Goal: Task Accomplishment & Management: Use online tool/utility

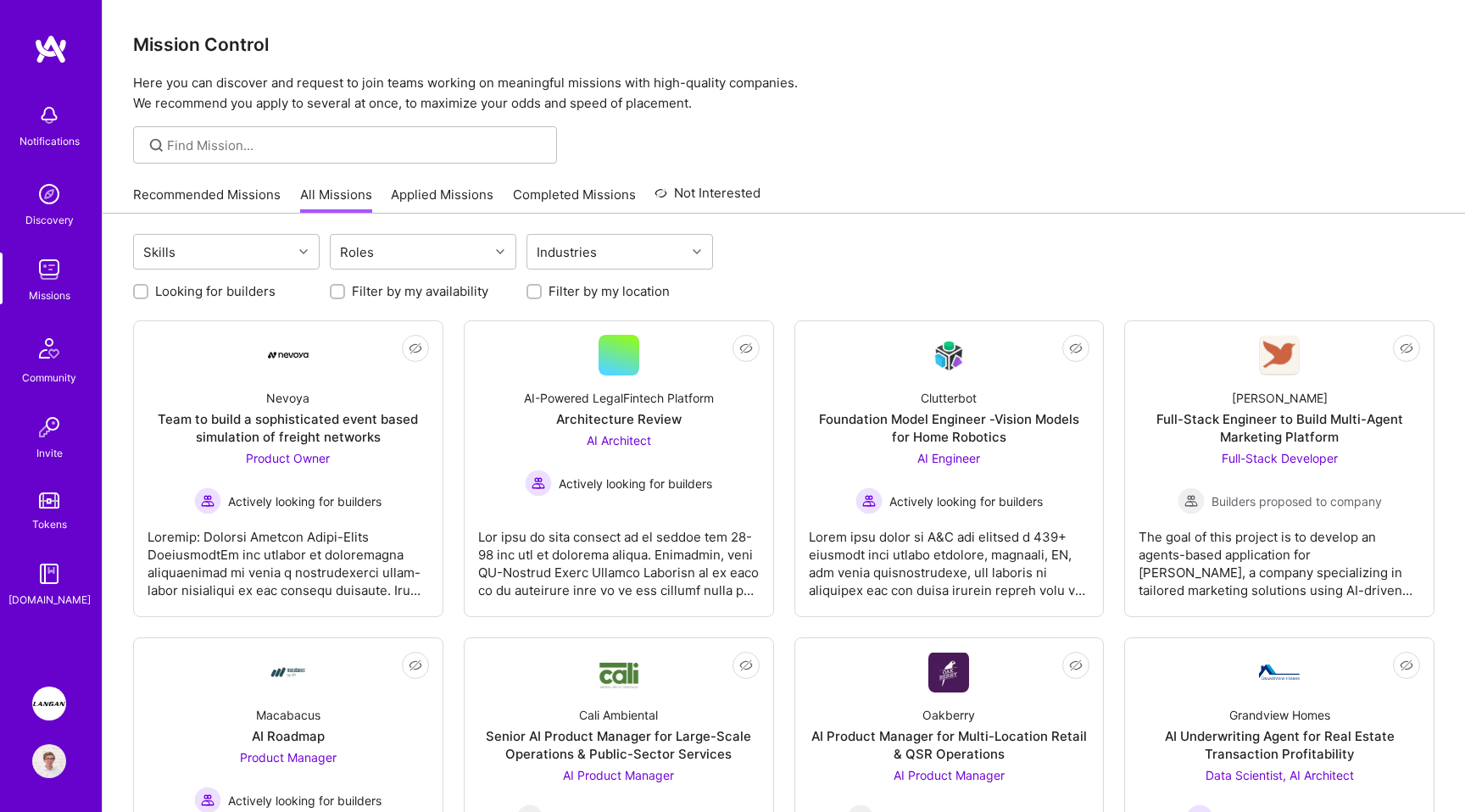
click at [245, 294] on label "Looking for builders" at bounding box center [215, 291] width 121 height 18
click at [149, 294] on input "Looking for builders" at bounding box center [142, 292] width 12 height 12
checkbox input "true"
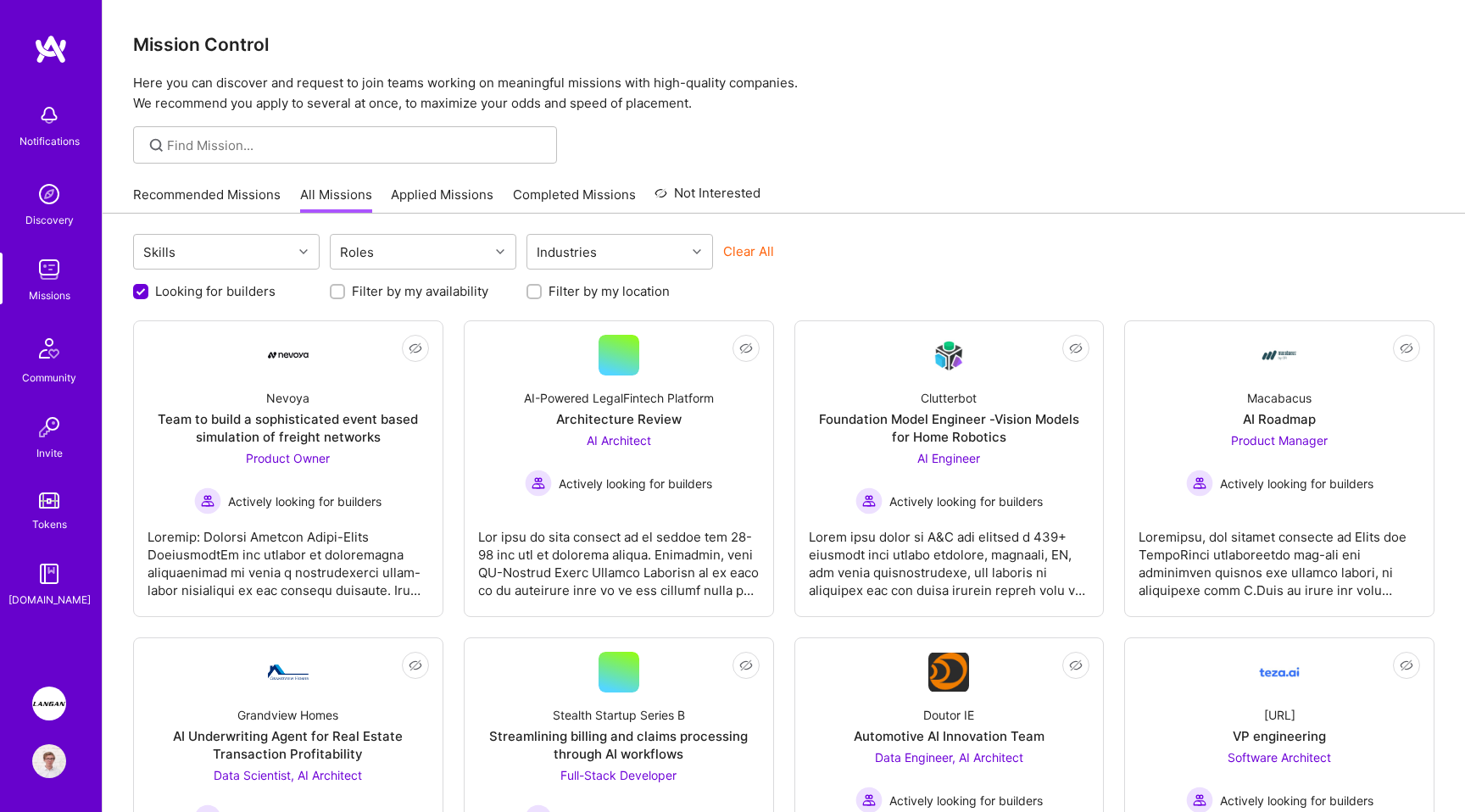
click at [569, 290] on label "Filter by my location" at bounding box center [609, 291] width 122 height 18
click at [542, 290] on input "Filter by my location" at bounding box center [535, 292] width 12 height 12
checkbox input "true"
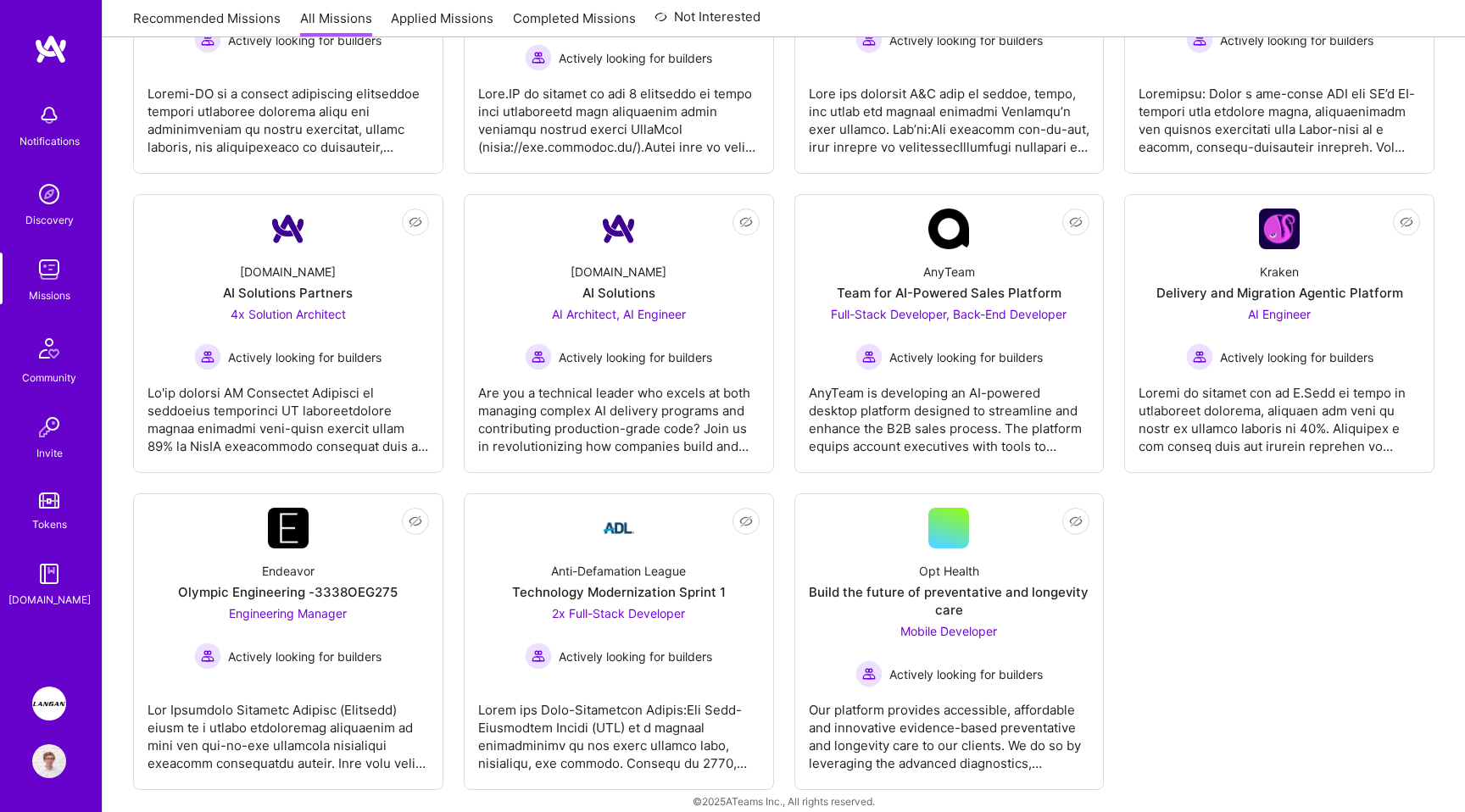
scroll to position [779, 0]
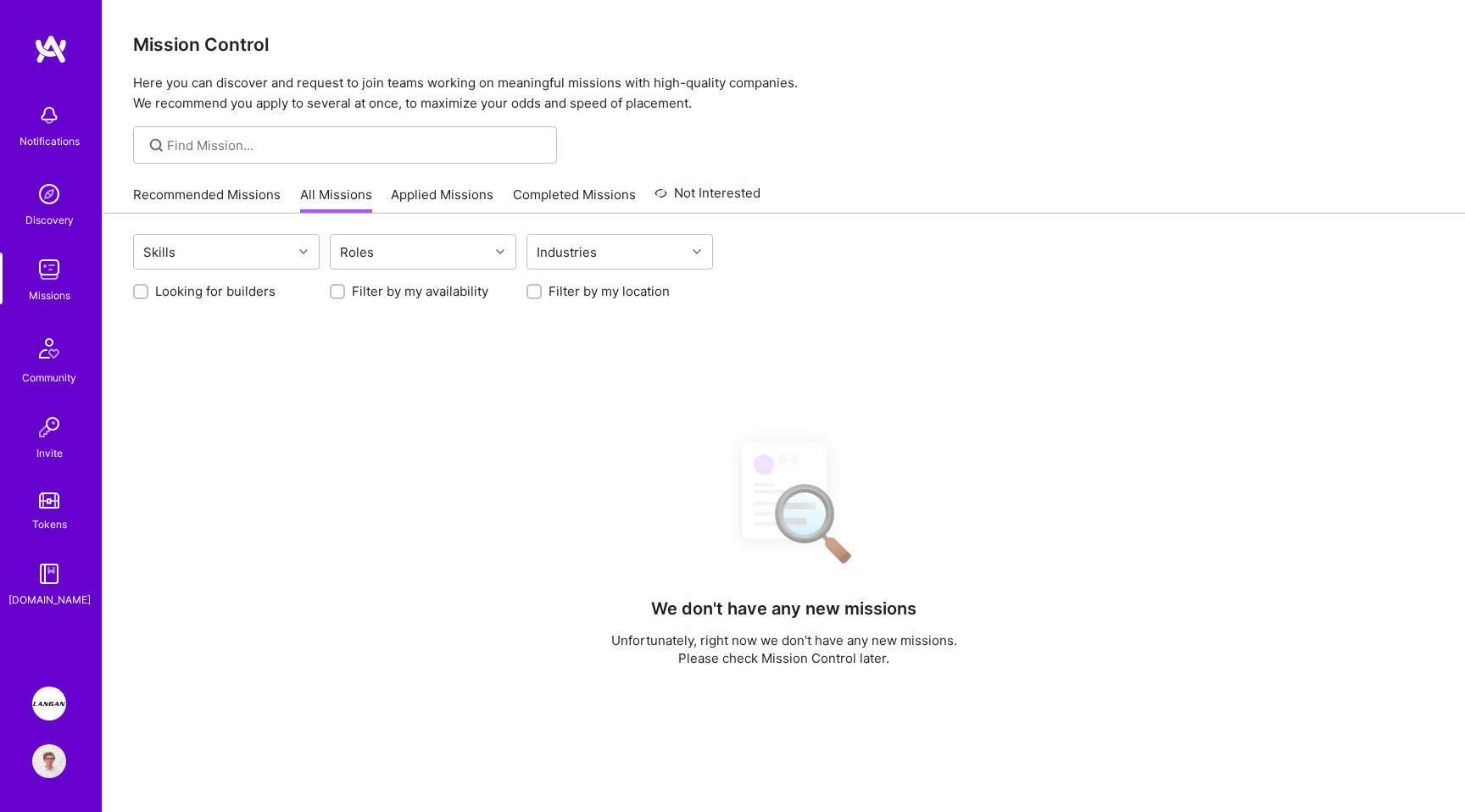
click at [59, 754] on img at bounding box center [49, 761] width 34 height 34
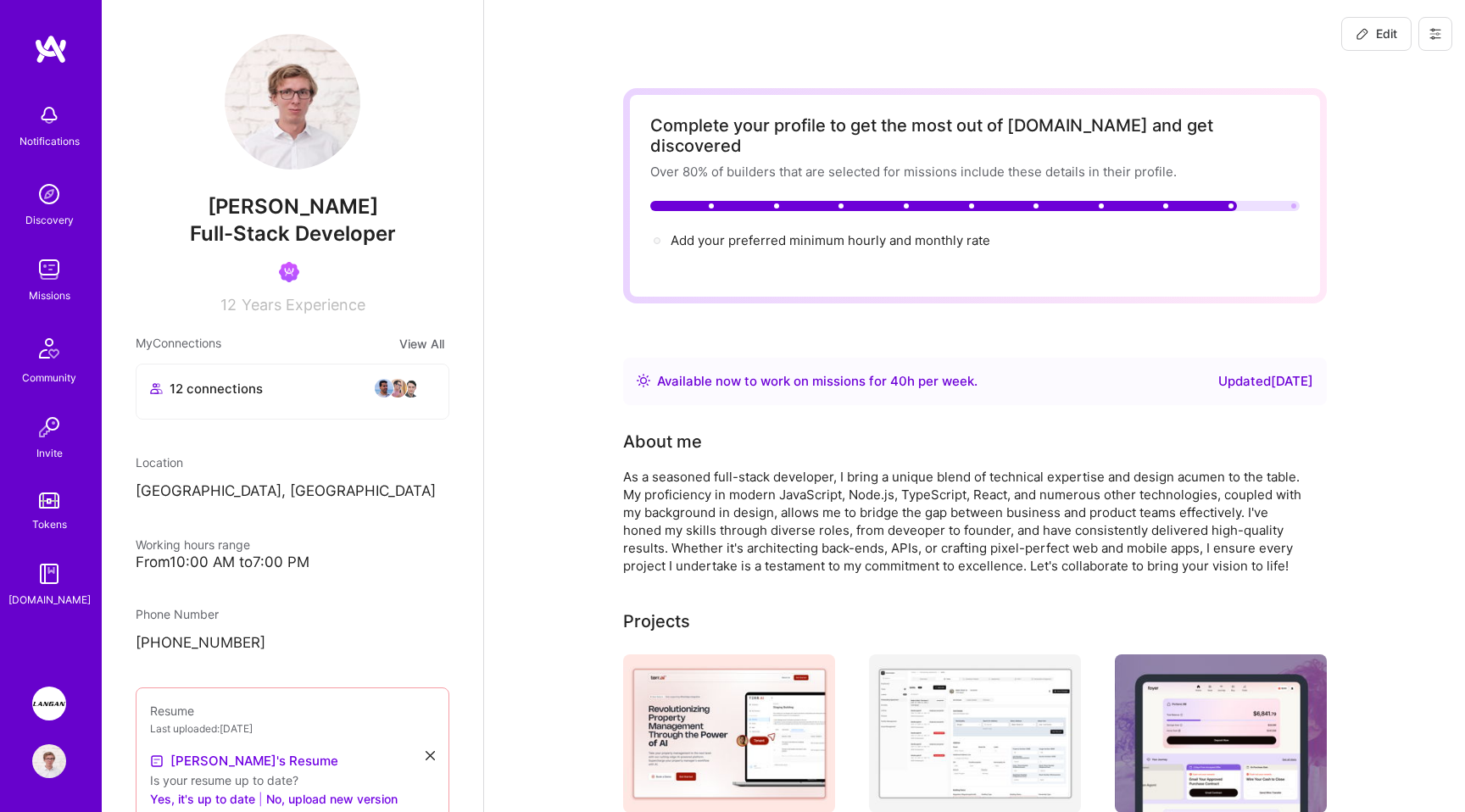
click at [38, 703] on img at bounding box center [49, 703] width 34 height 34
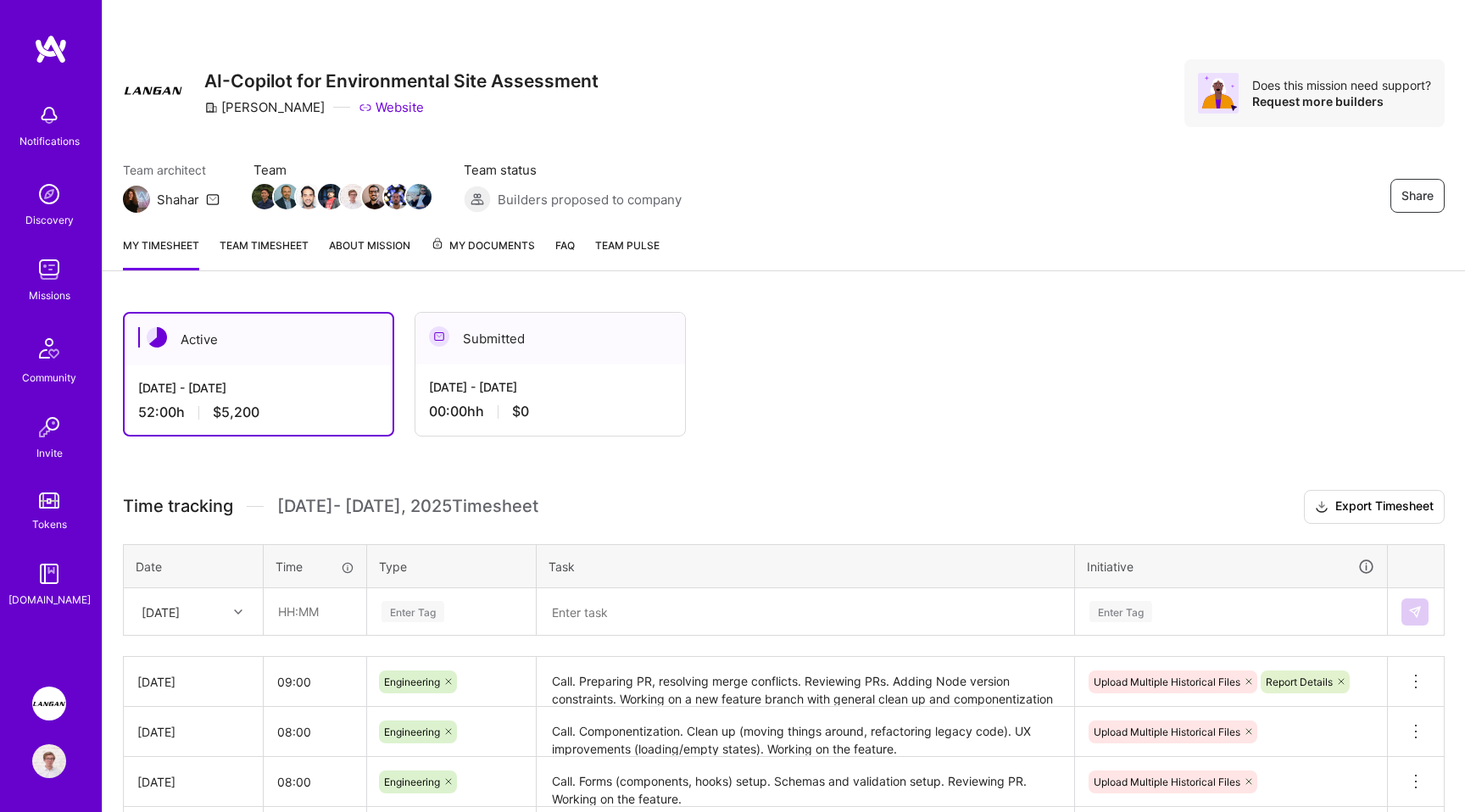
click at [873, 279] on div "Share AI-Copilot for Environmental Site Assessment [PERSON_NAME] Website Does t…" at bounding box center [783, 568] width 1363 height 1136
click at [46, 40] on img at bounding box center [51, 49] width 34 height 31
